Goal: Task Accomplishment & Management: Use online tool/utility

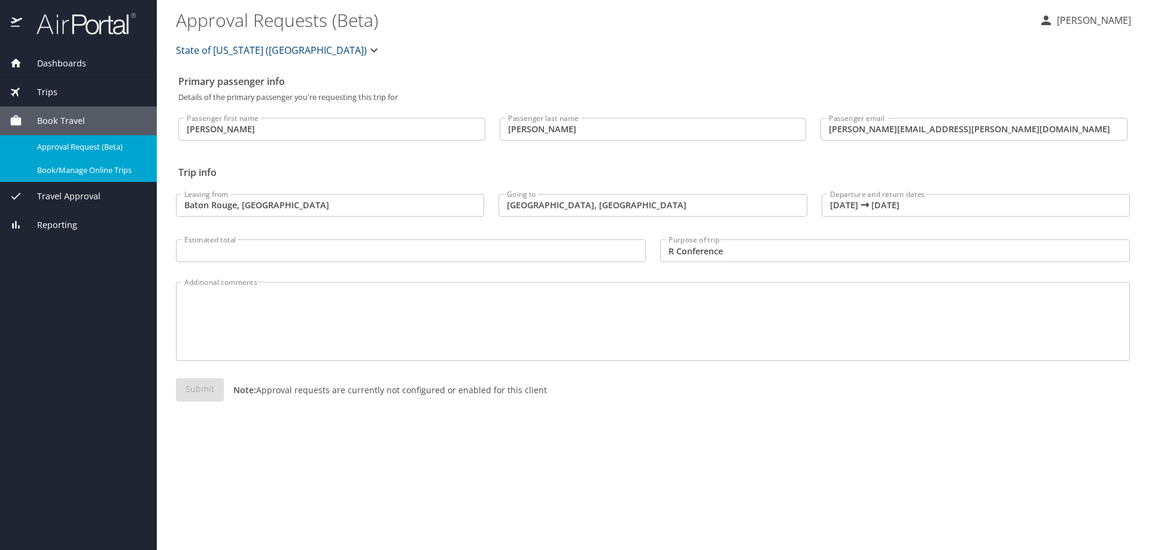
click at [65, 125] on span "Book Travel" at bounding box center [53, 120] width 63 height 13
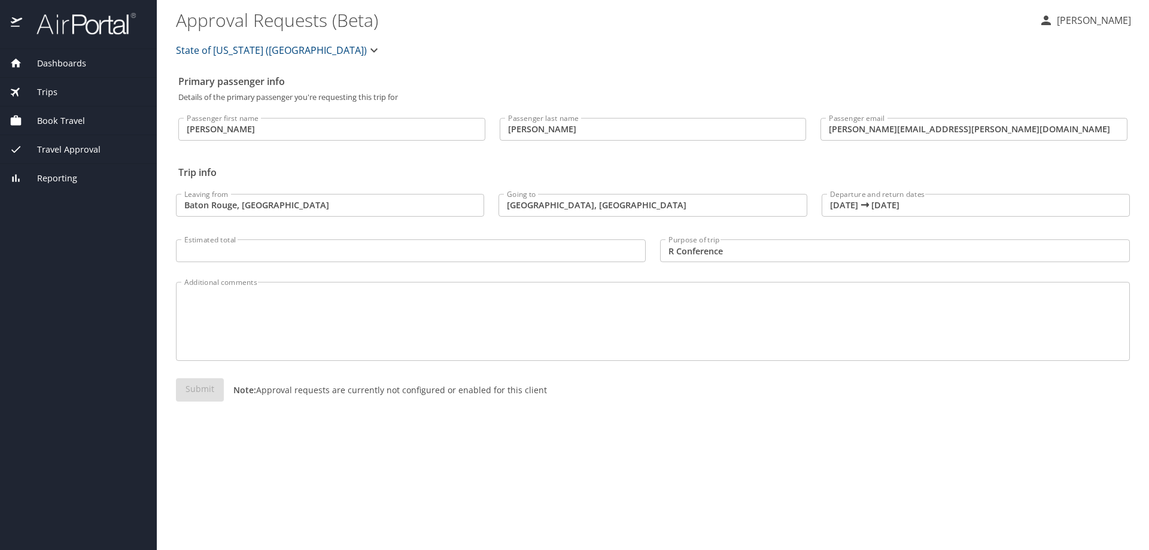
click at [62, 89] on div "Trips" at bounding box center [79, 92] width 138 height 13
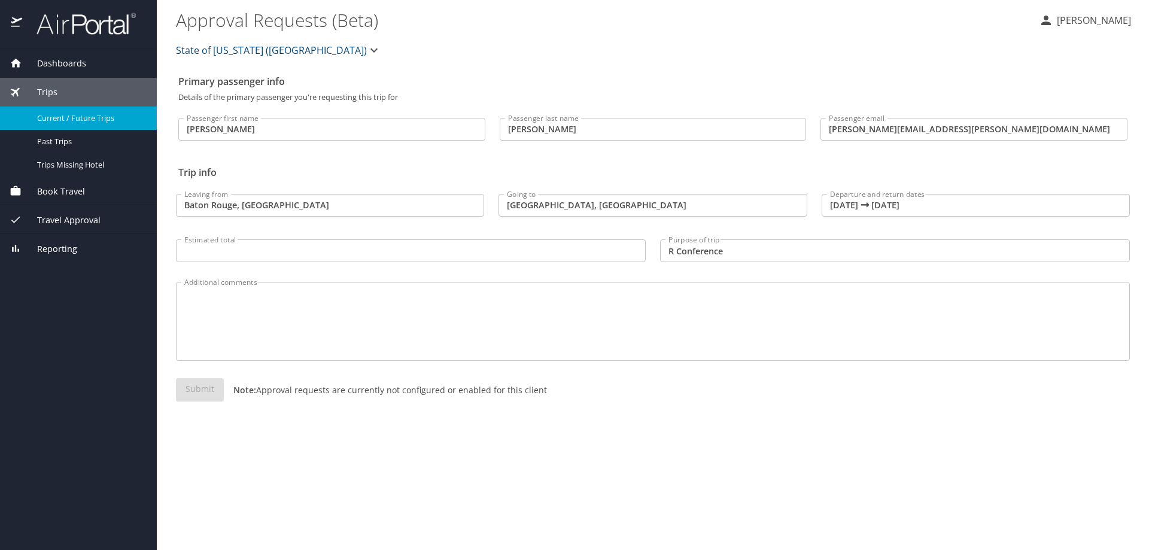
click at [71, 121] on span "Current / Future Trips" at bounding box center [89, 118] width 105 height 11
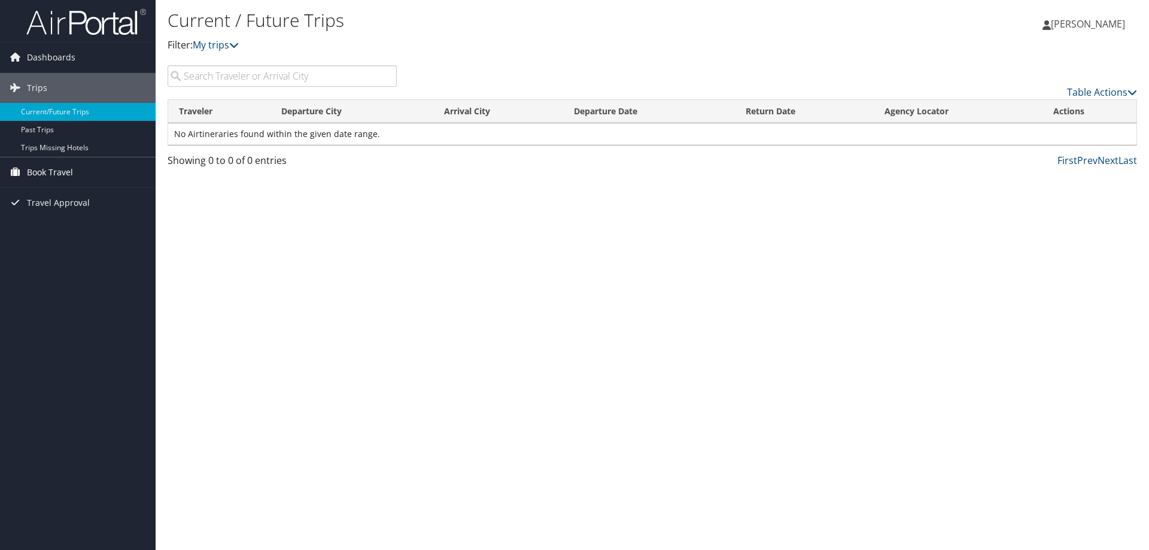
click at [63, 171] on span "Book Travel" at bounding box center [50, 172] width 46 height 30
click at [69, 234] on span "Travel Approval" at bounding box center [58, 239] width 63 height 30
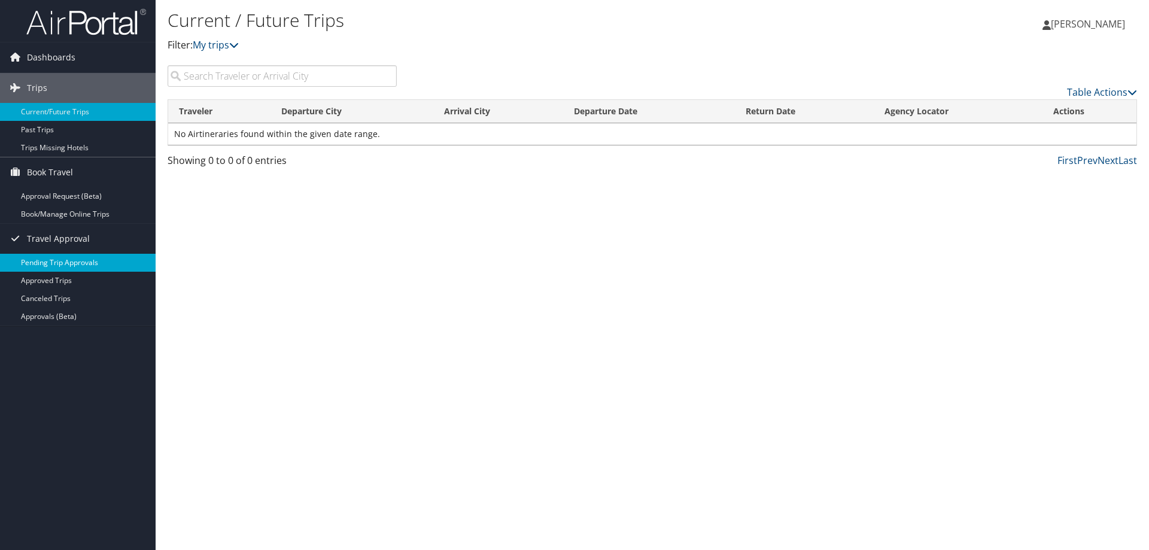
click at [90, 257] on link "Pending Trip Approvals" at bounding box center [78, 263] width 156 height 18
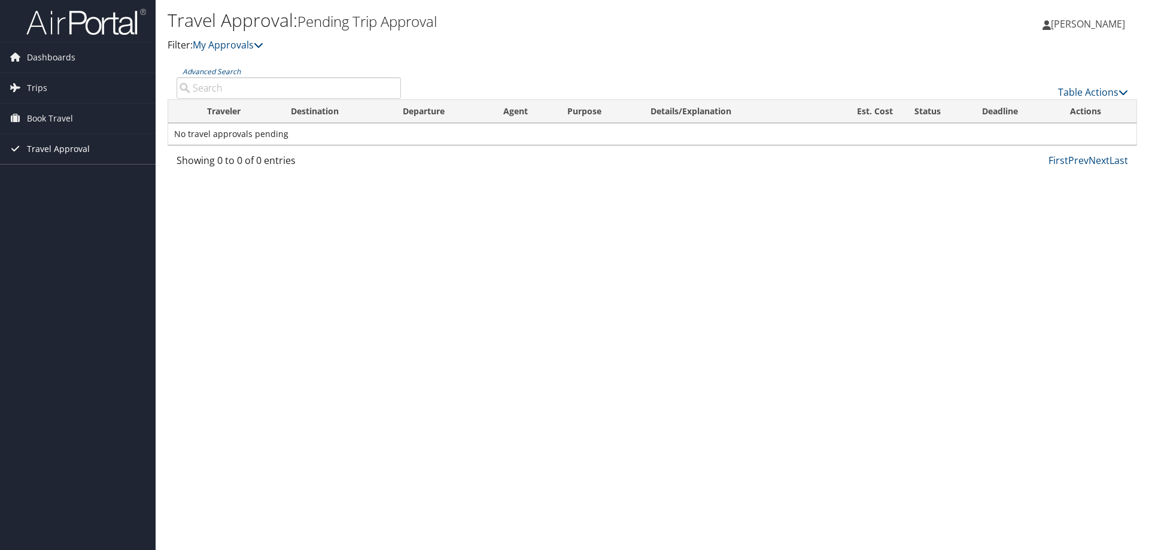
click at [14, 145] on icon at bounding box center [15, 148] width 18 height 18
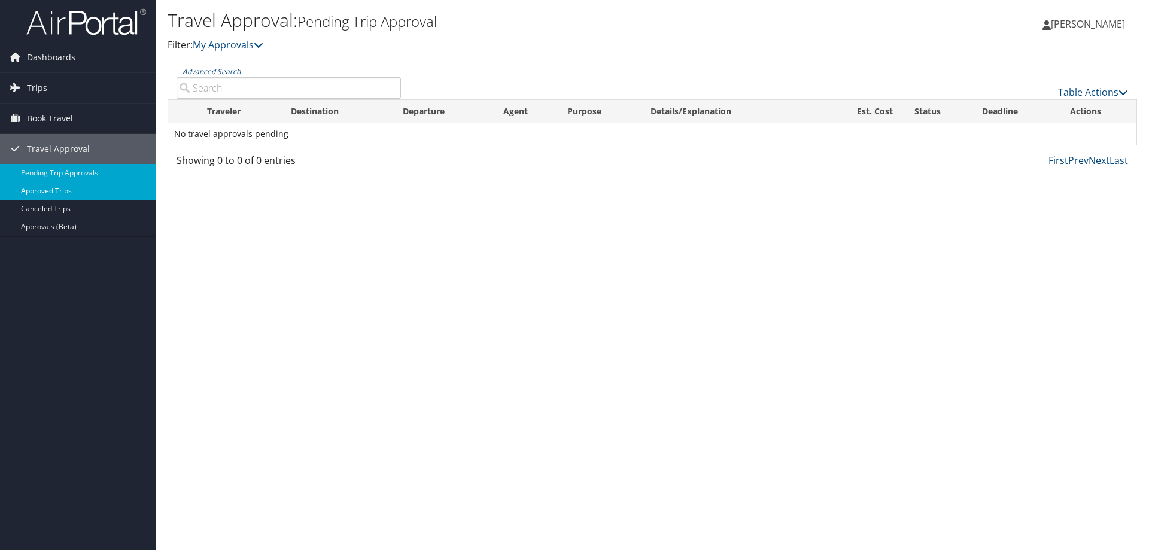
click at [28, 192] on link "Approved Trips" at bounding box center [78, 191] width 156 height 18
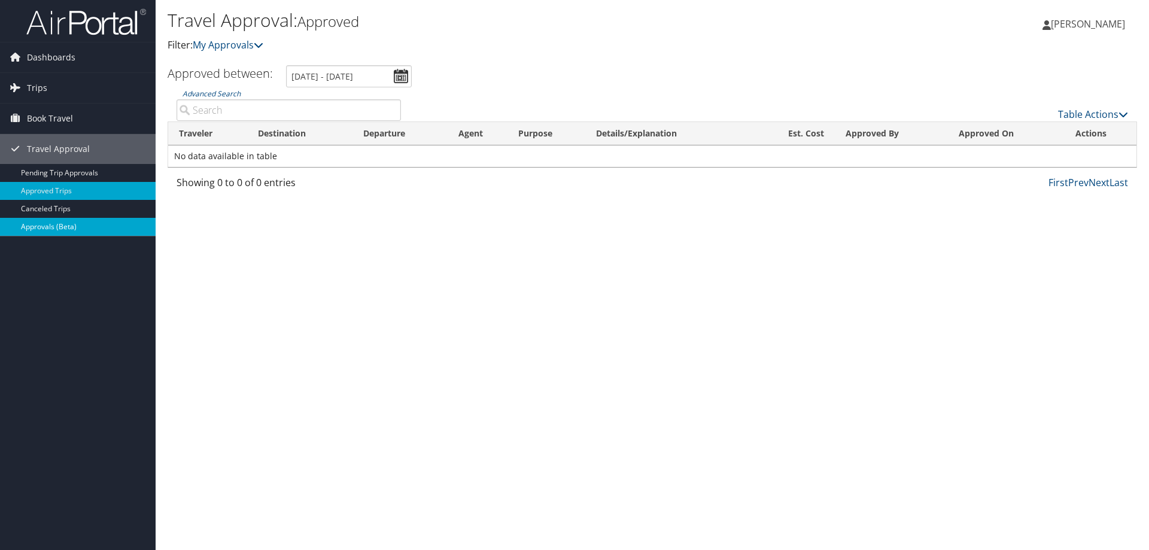
click at [57, 223] on link "Approvals (Beta)" at bounding box center [78, 227] width 156 height 18
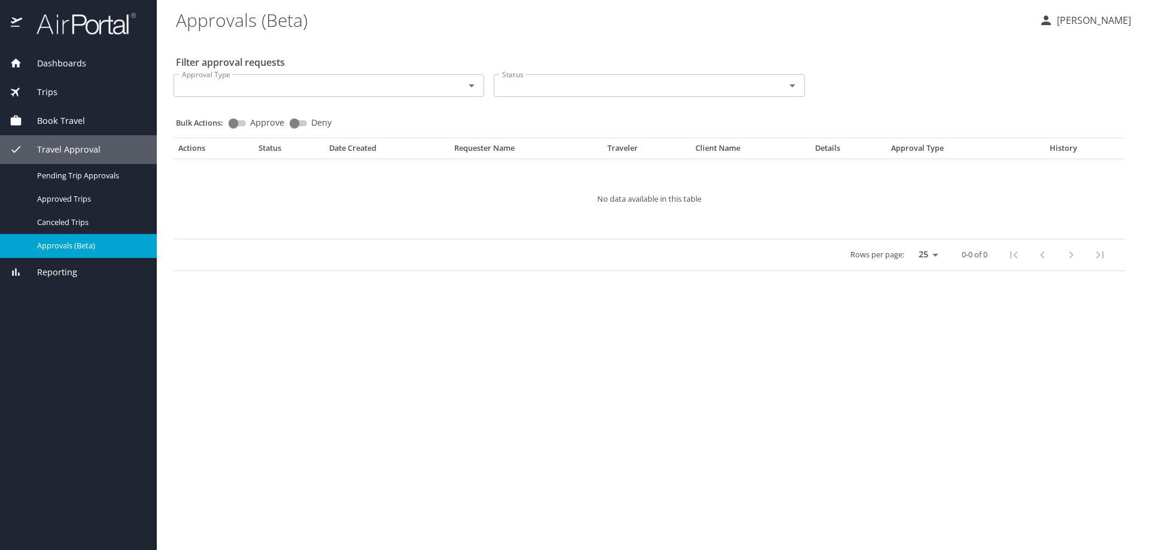
click at [69, 121] on span "Book Travel" at bounding box center [53, 120] width 63 height 13
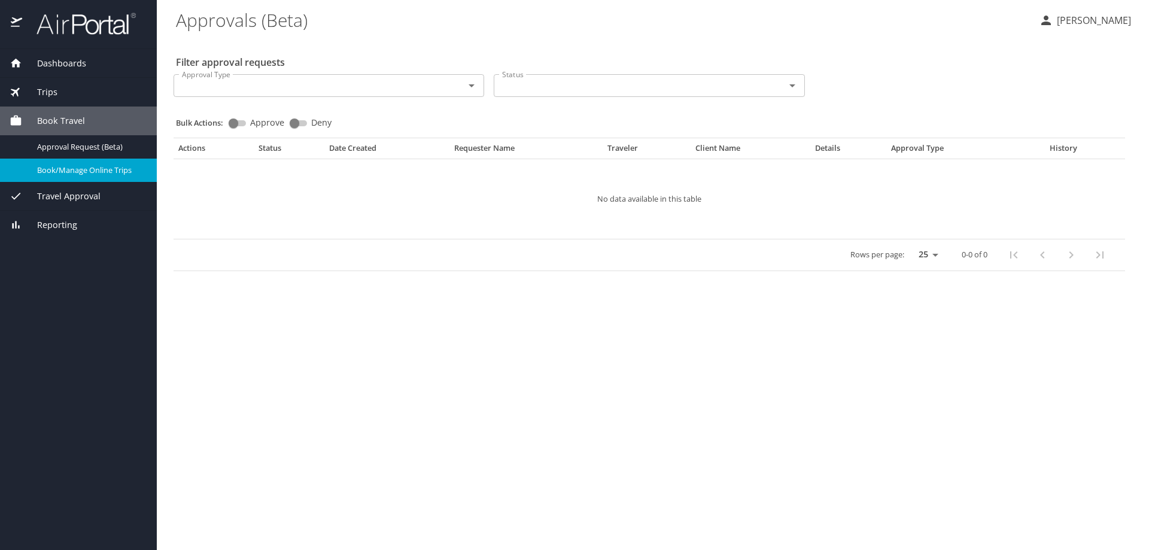
click at [80, 171] on span "Book/Manage Online Trips" at bounding box center [89, 170] width 105 height 11
